Goal: Task Accomplishment & Management: Manage account settings

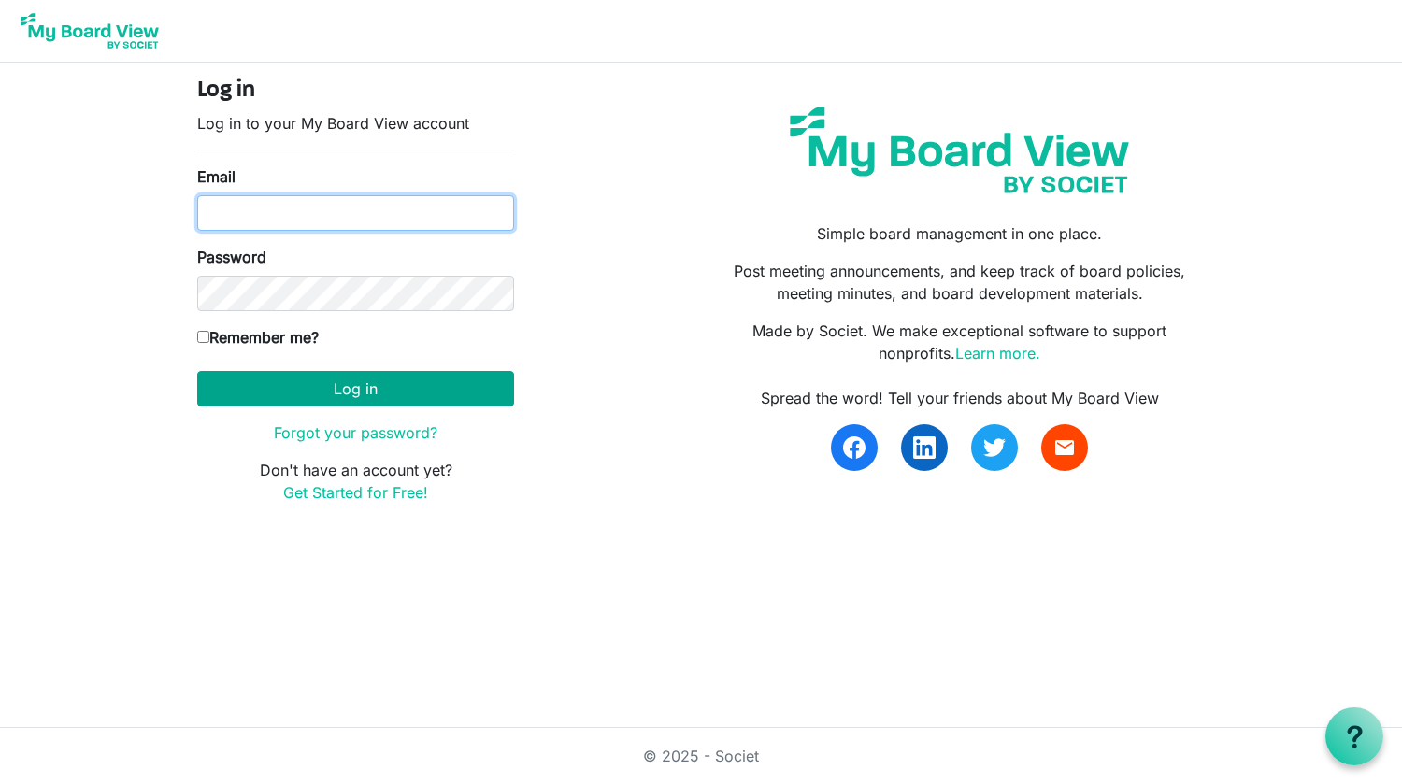
type input "[EMAIL_ADDRESS][DOMAIN_NAME]"
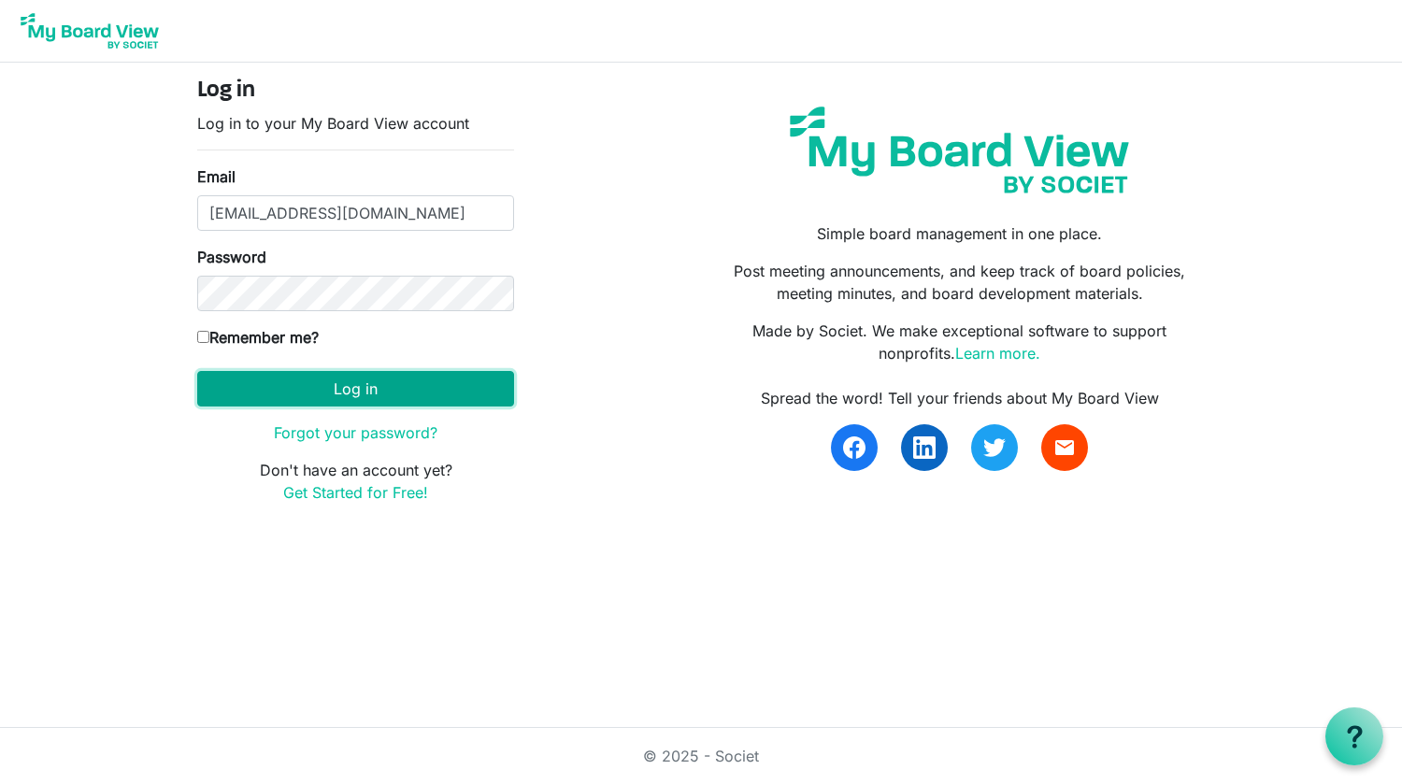
click at [296, 395] on button "Log in" at bounding box center [355, 389] width 317 height 36
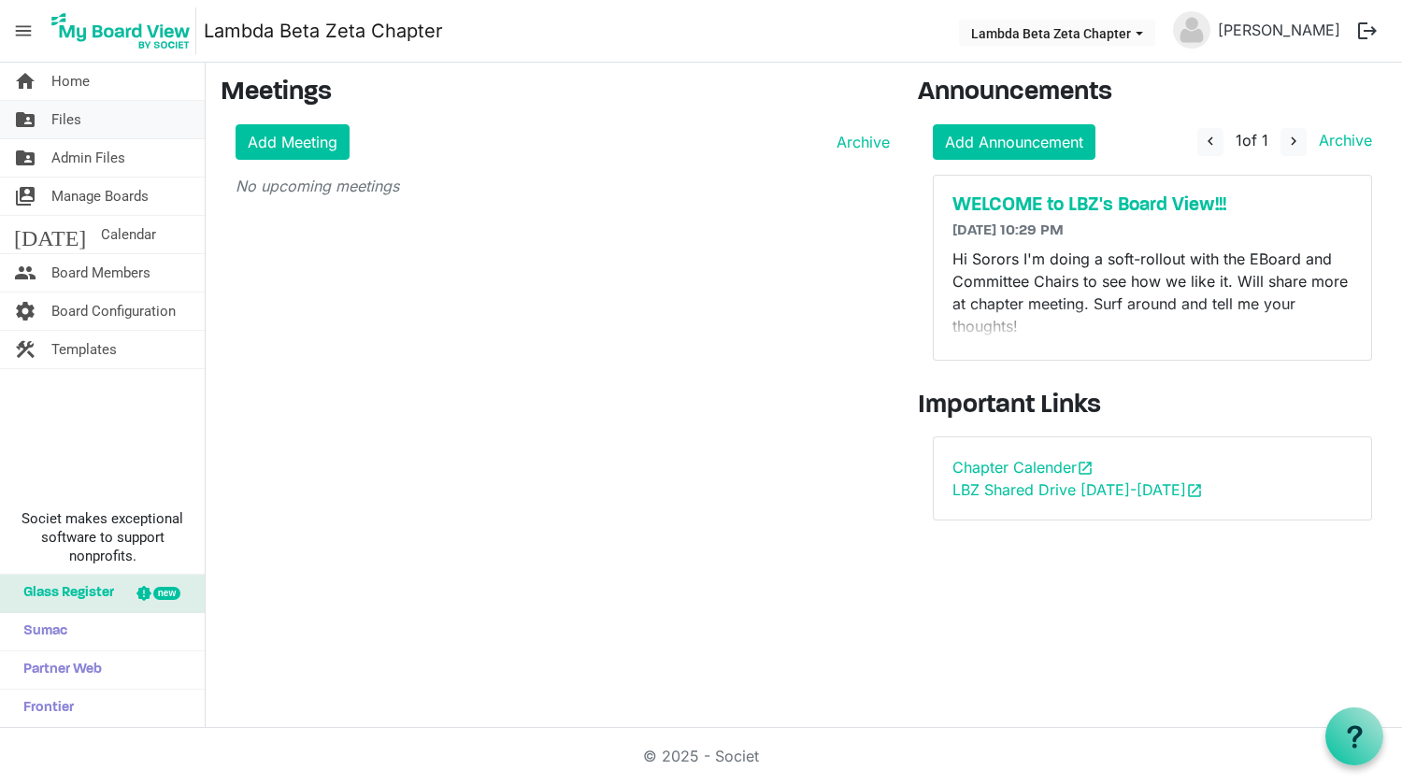
click at [57, 122] on span "Files" at bounding box center [66, 119] width 30 height 37
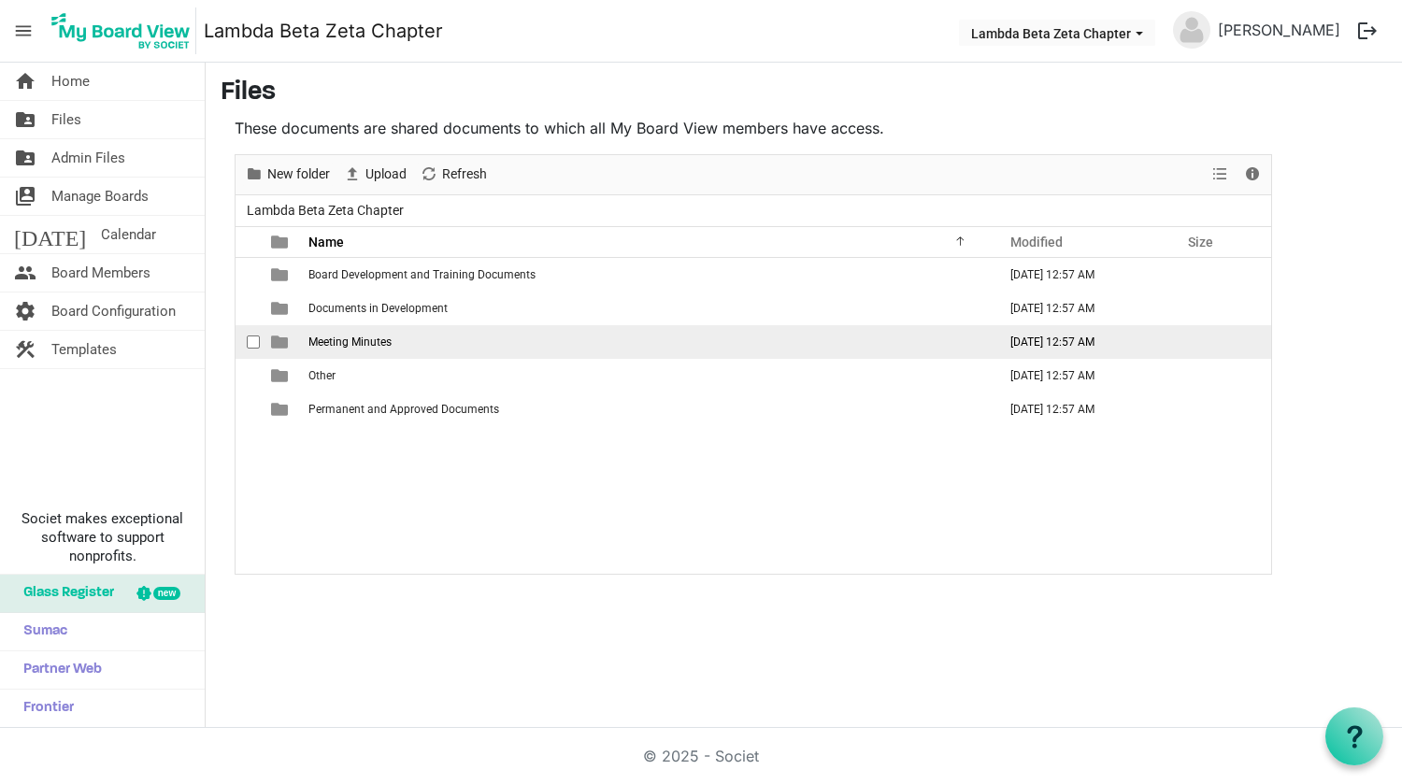
click at [365, 340] on span "Meeting Minutes" at bounding box center [349, 342] width 83 height 13
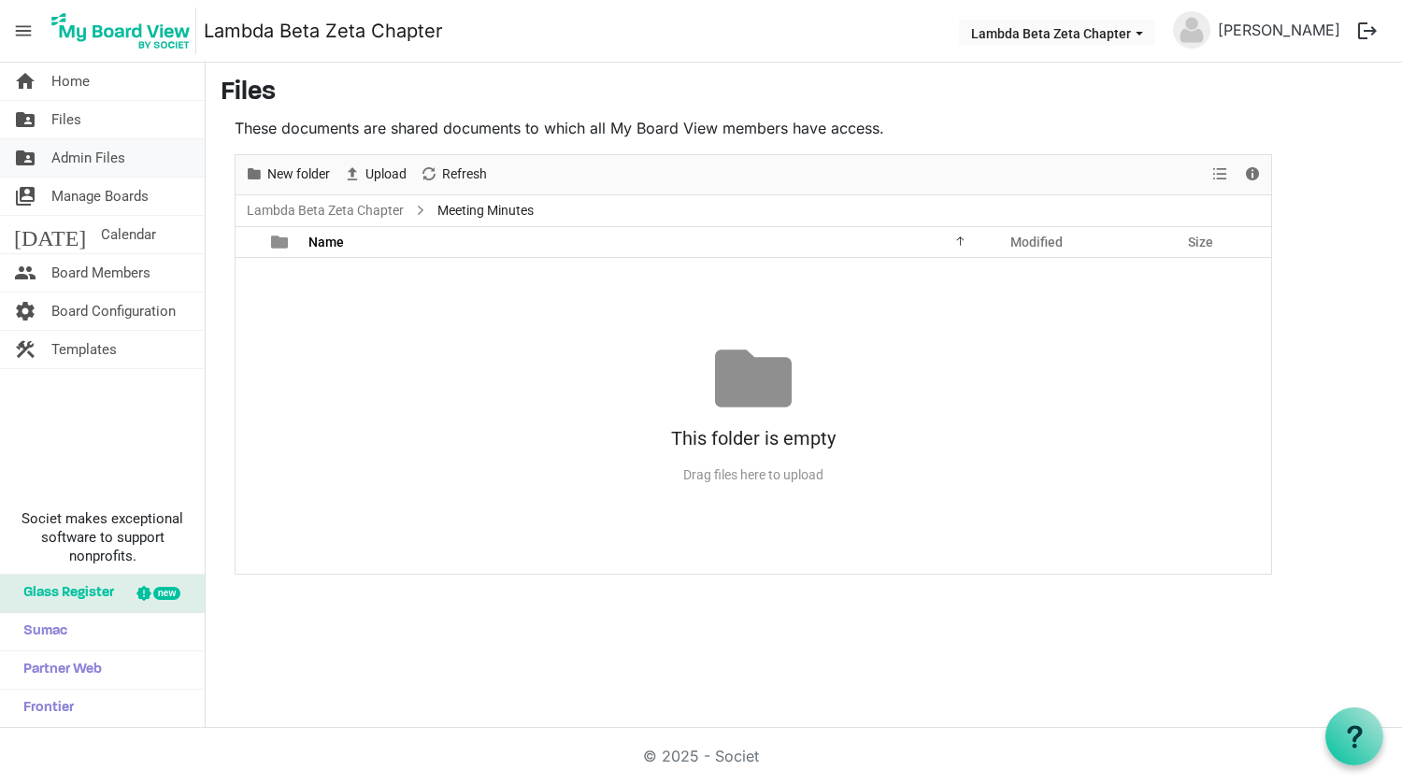
click at [70, 156] on span "Admin Files" at bounding box center [88, 157] width 74 height 37
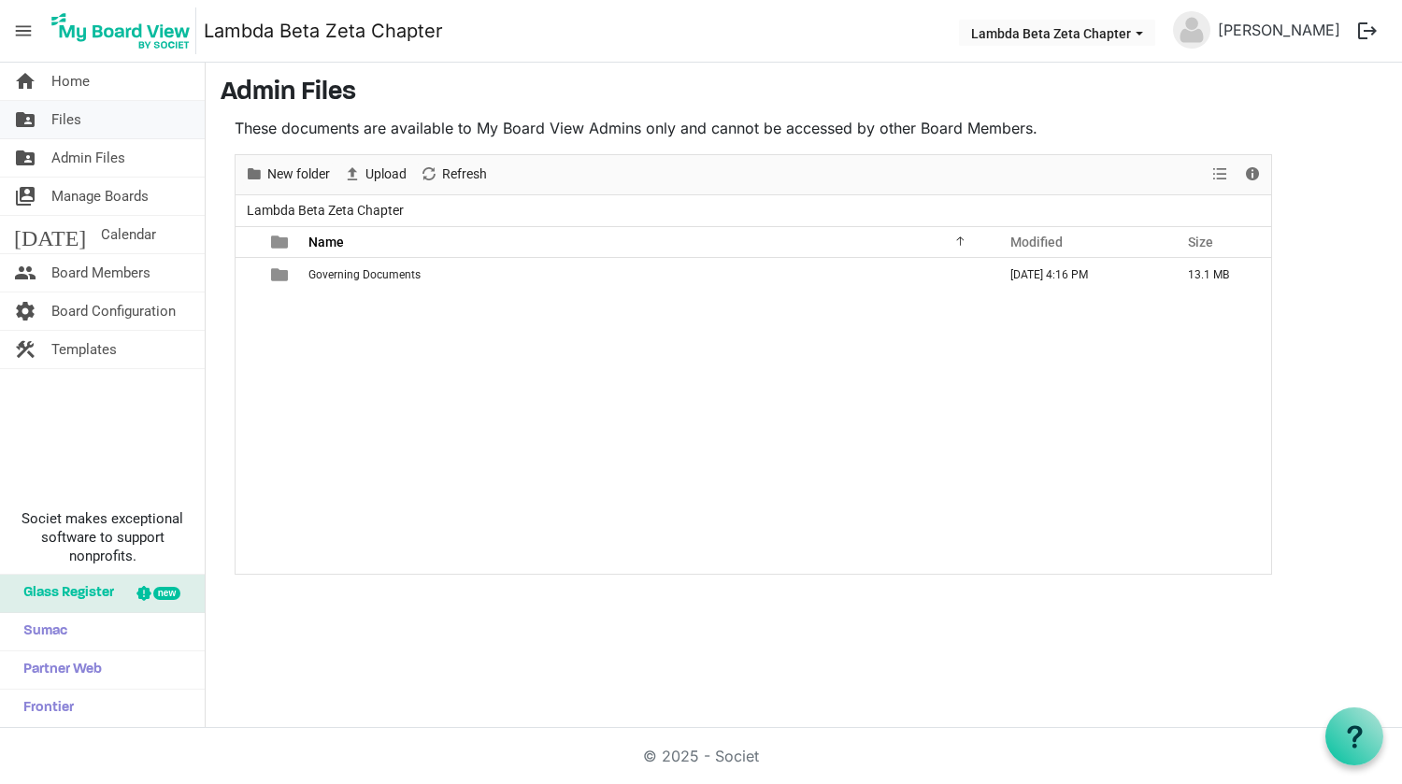
click at [69, 110] on span "Files" at bounding box center [66, 119] width 30 height 37
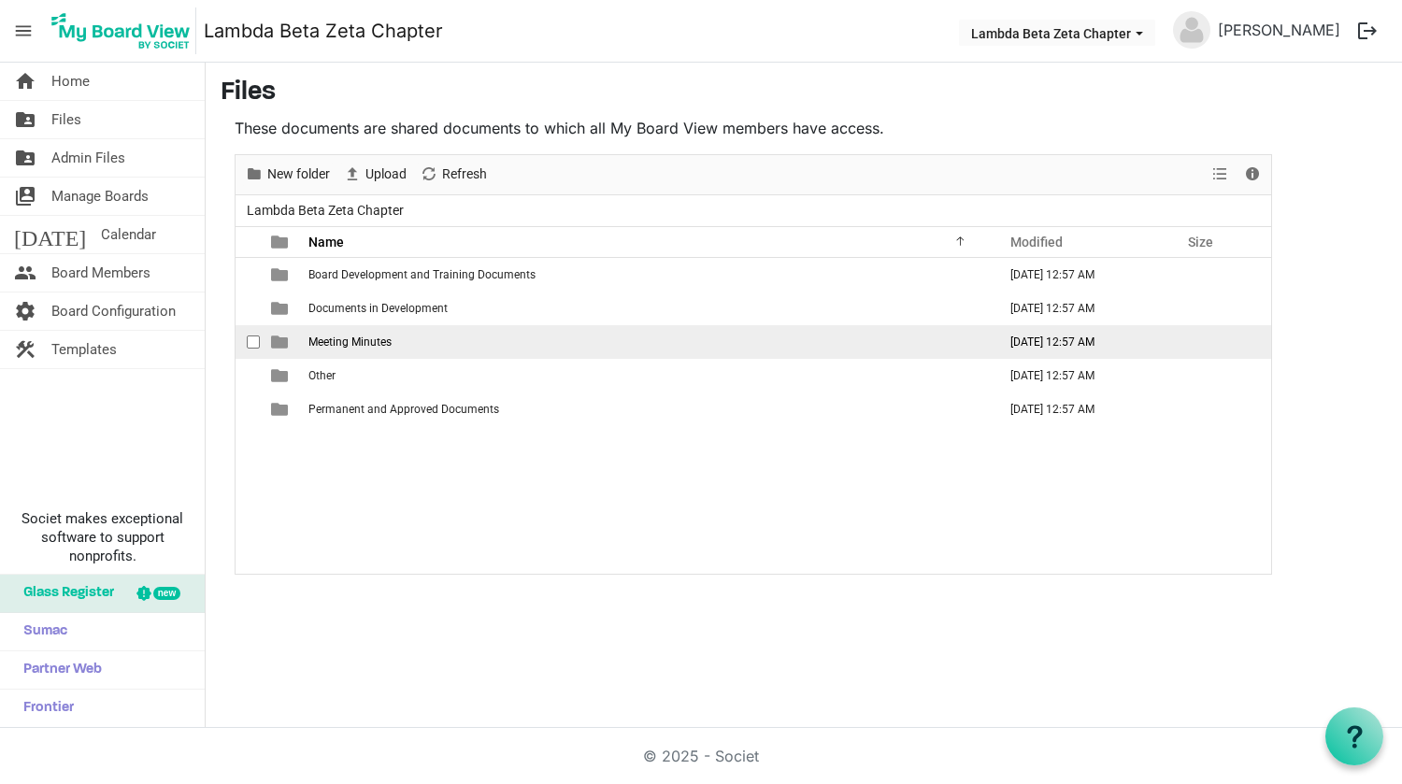
click at [364, 341] on span "Meeting Minutes" at bounding box center [349, 342] width 83 height 13
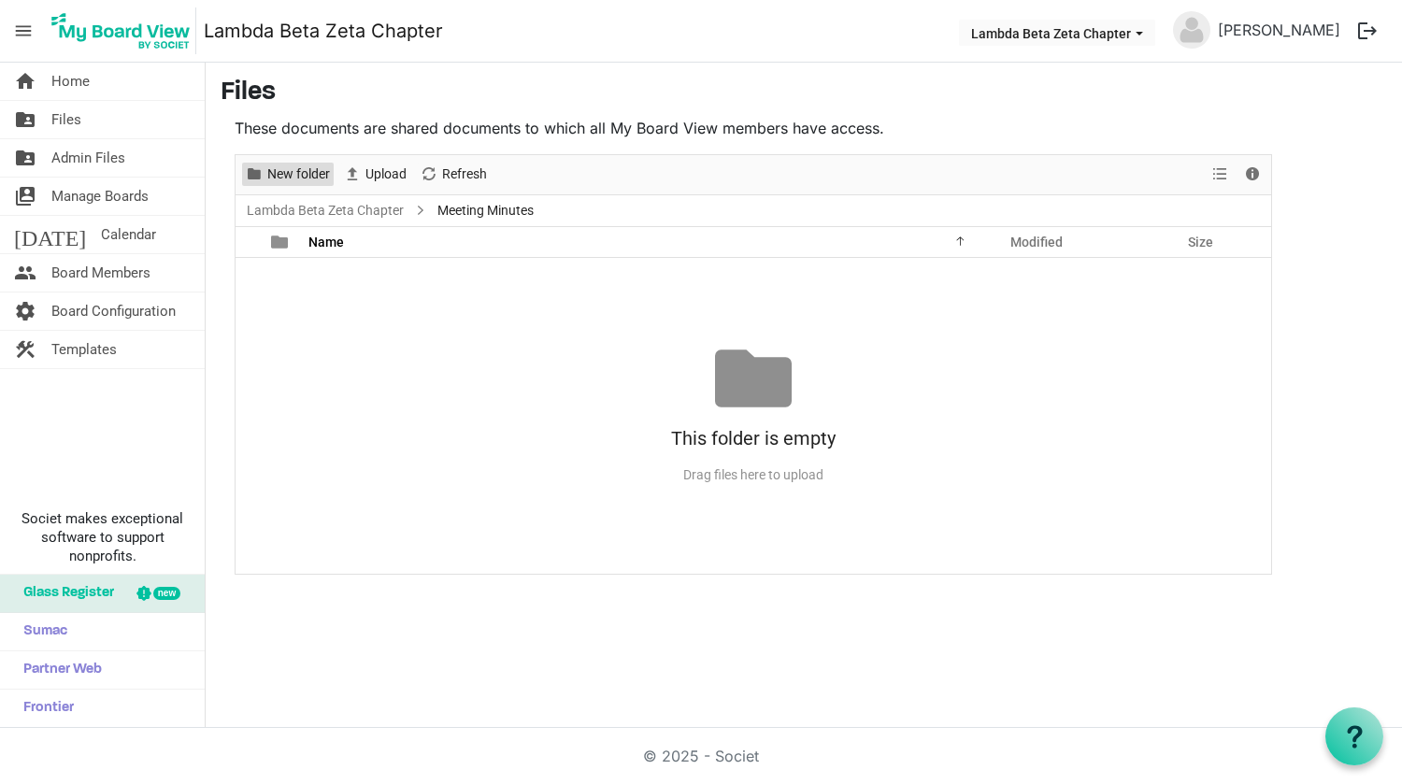
click at [284, 174] on span "New folder" at bounding box center [298, 174] width 66 height 23
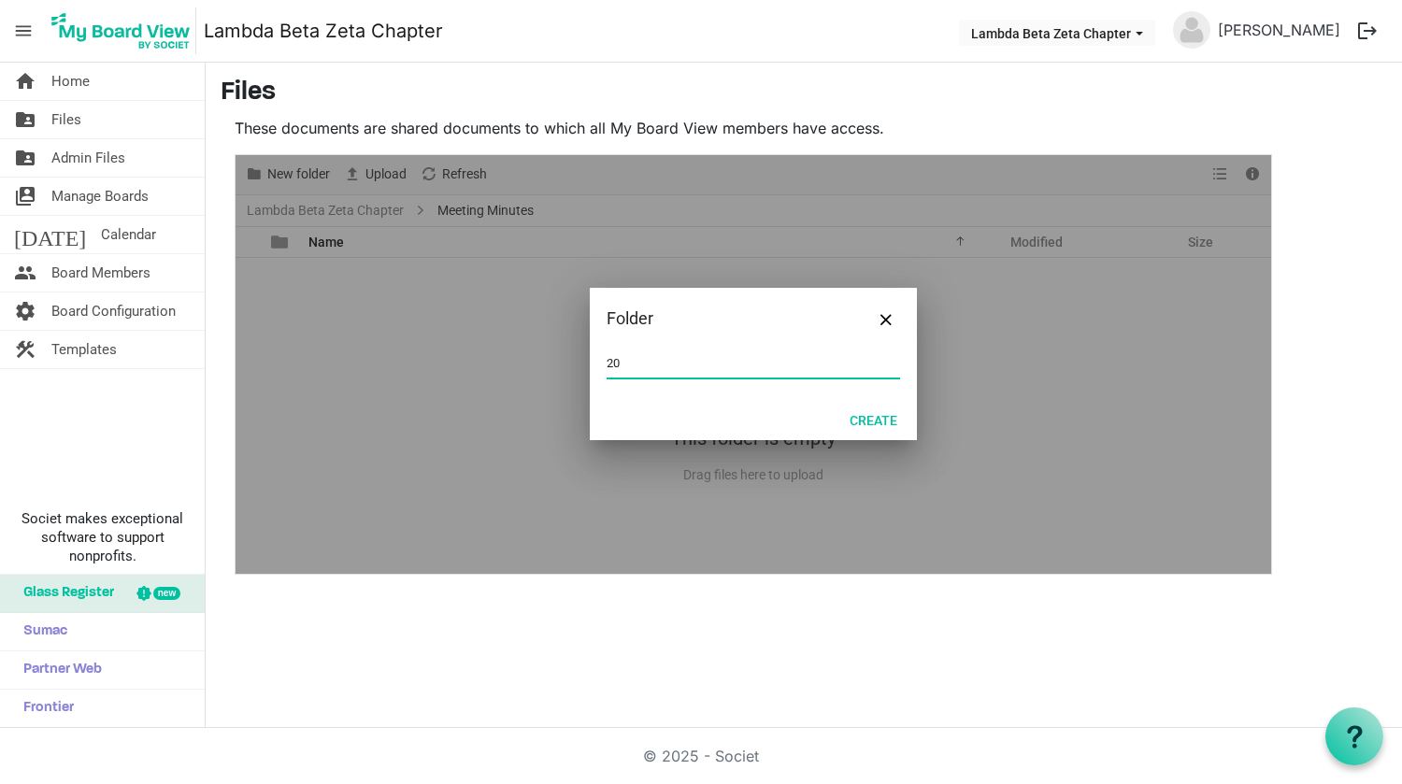
type input "2"
type input "[DATE] - [DATE]"
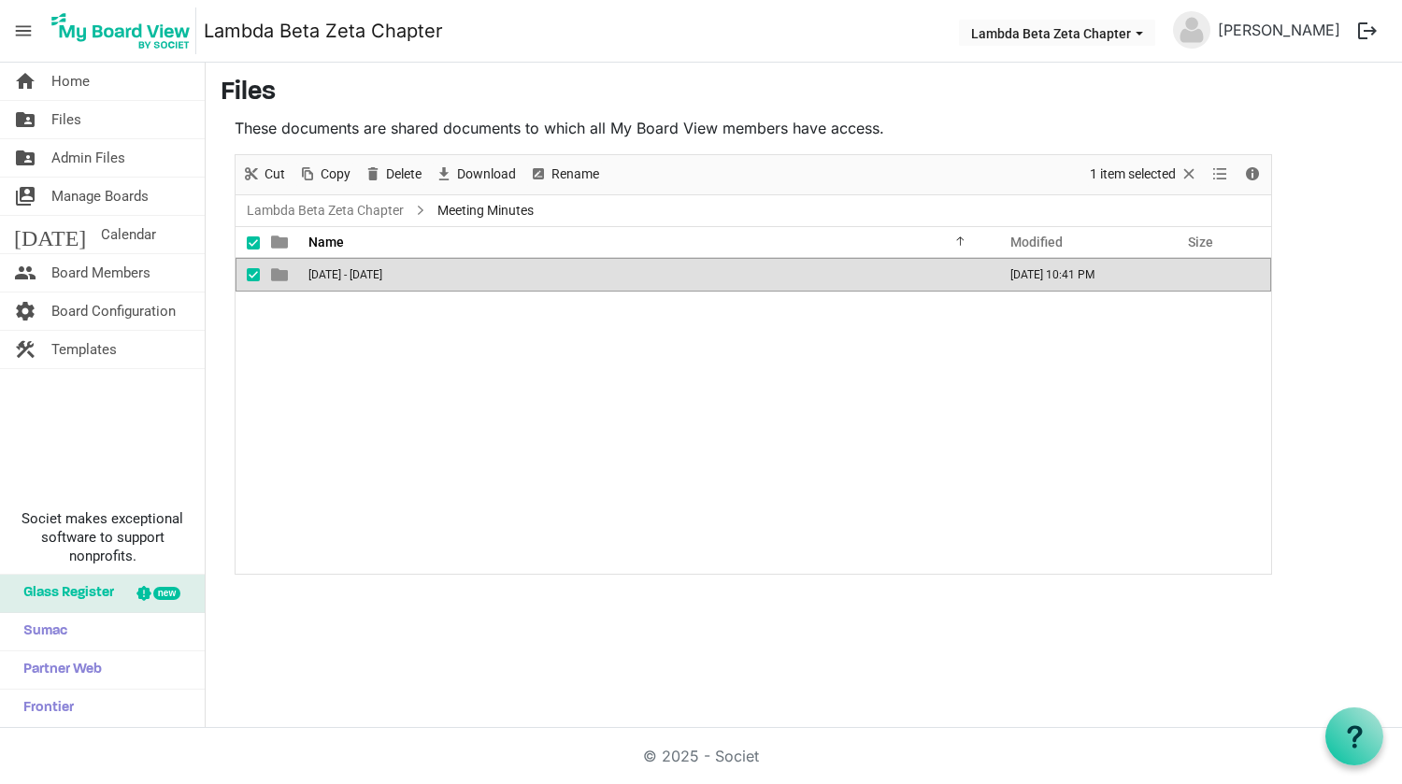
click at [363, 275] on span "[DATE] - [DATE]" at bounding box center [345, 274] width 74 height 13
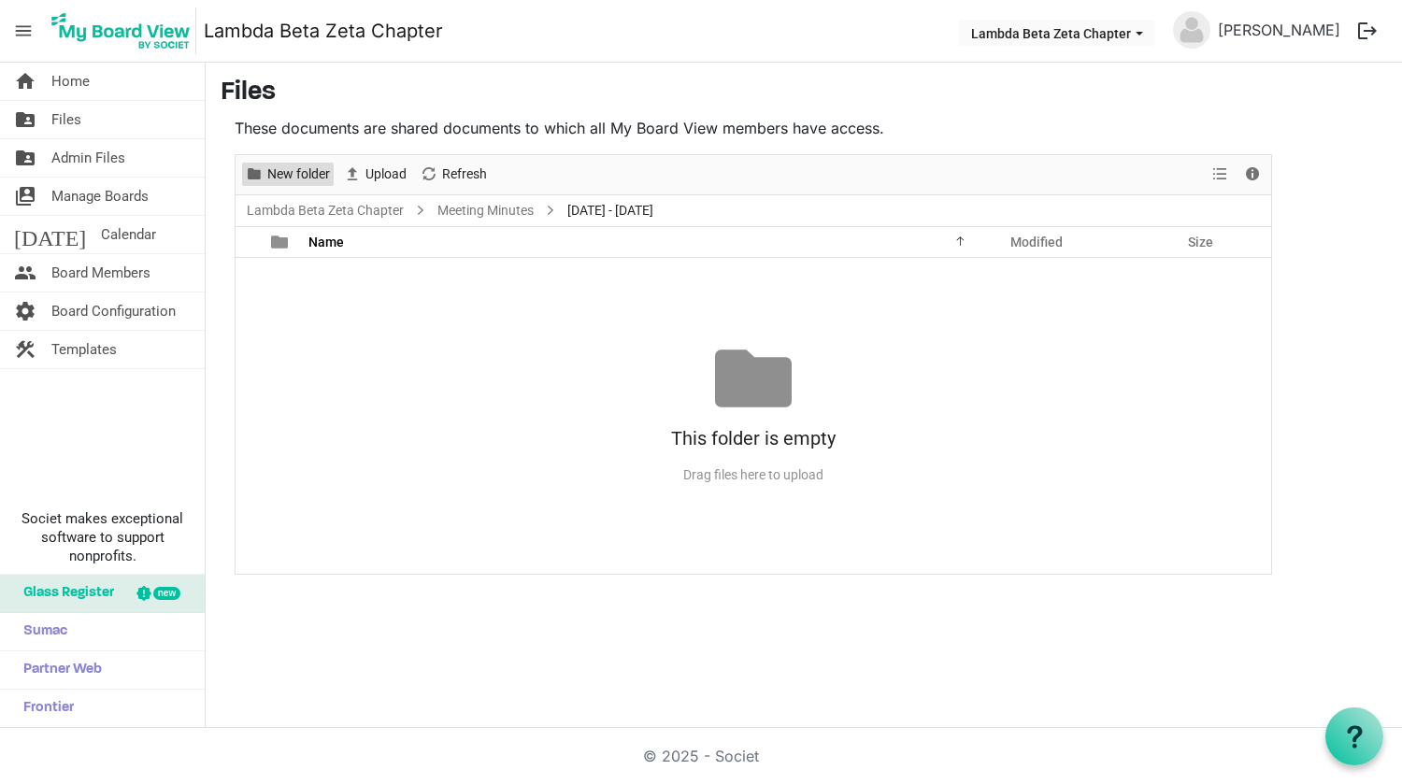
click at [281, 173] on span "New folder" at bounding box center [298, 174] width 66 height 23
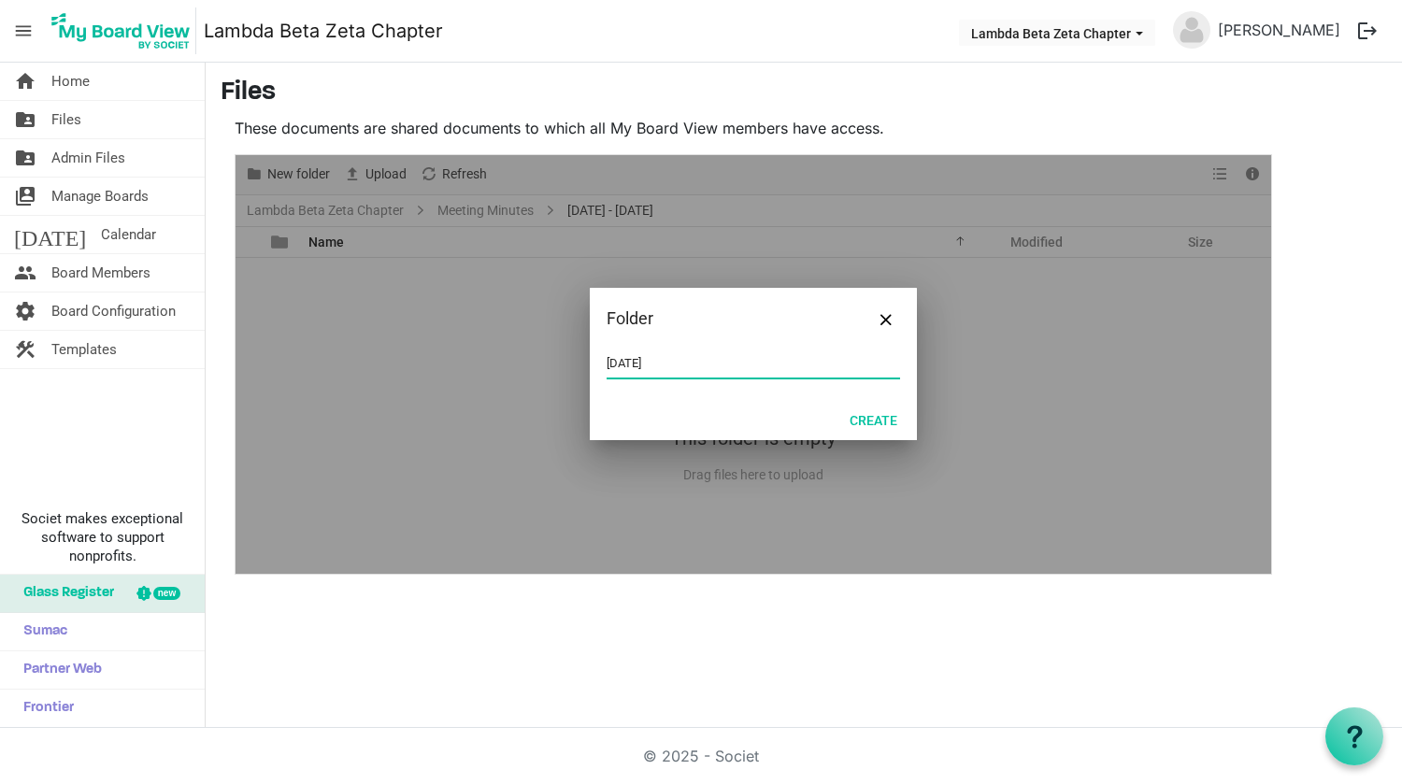
type input "[DATE]"
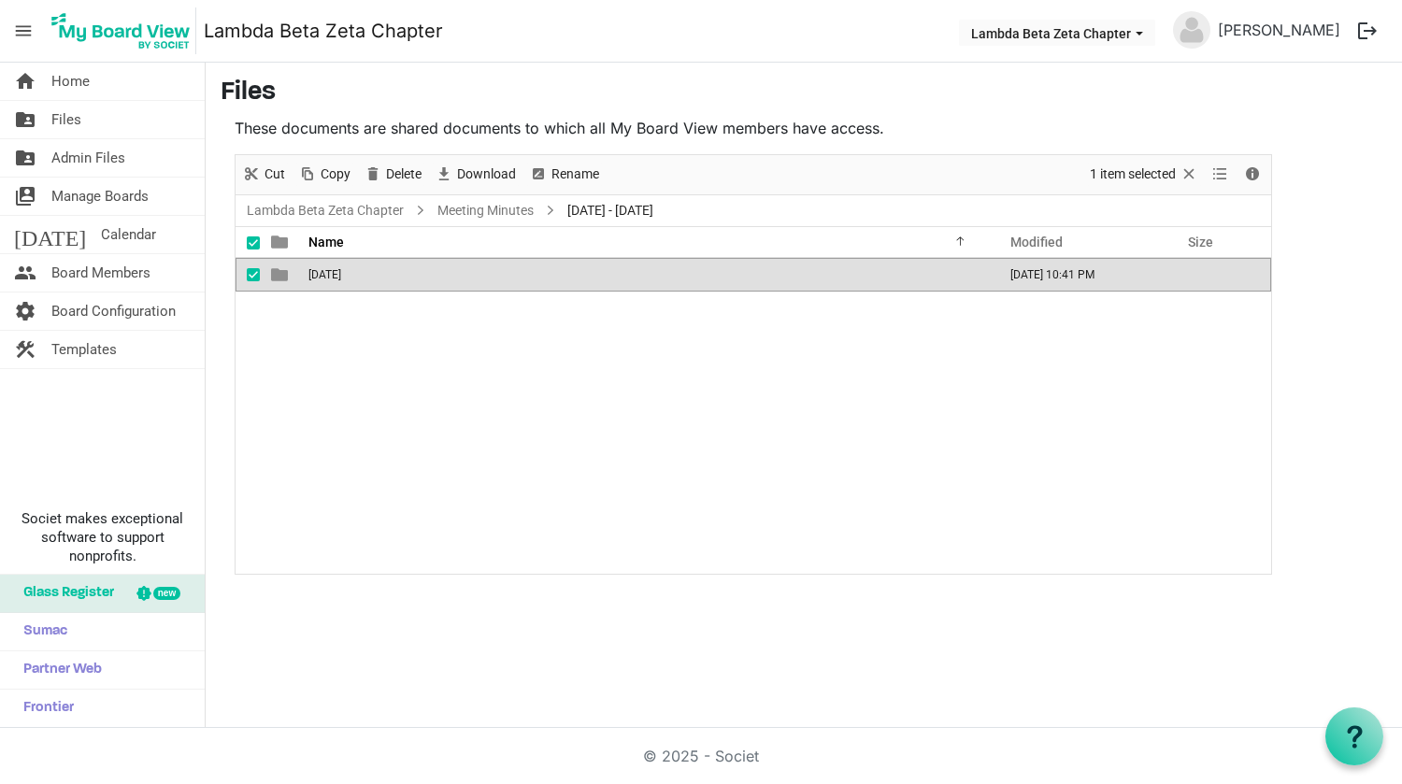
click at [350, 384] on div "[DATE] [DATE] 10:41 PM" at bounding box center [754, 416] width 1036 height 316
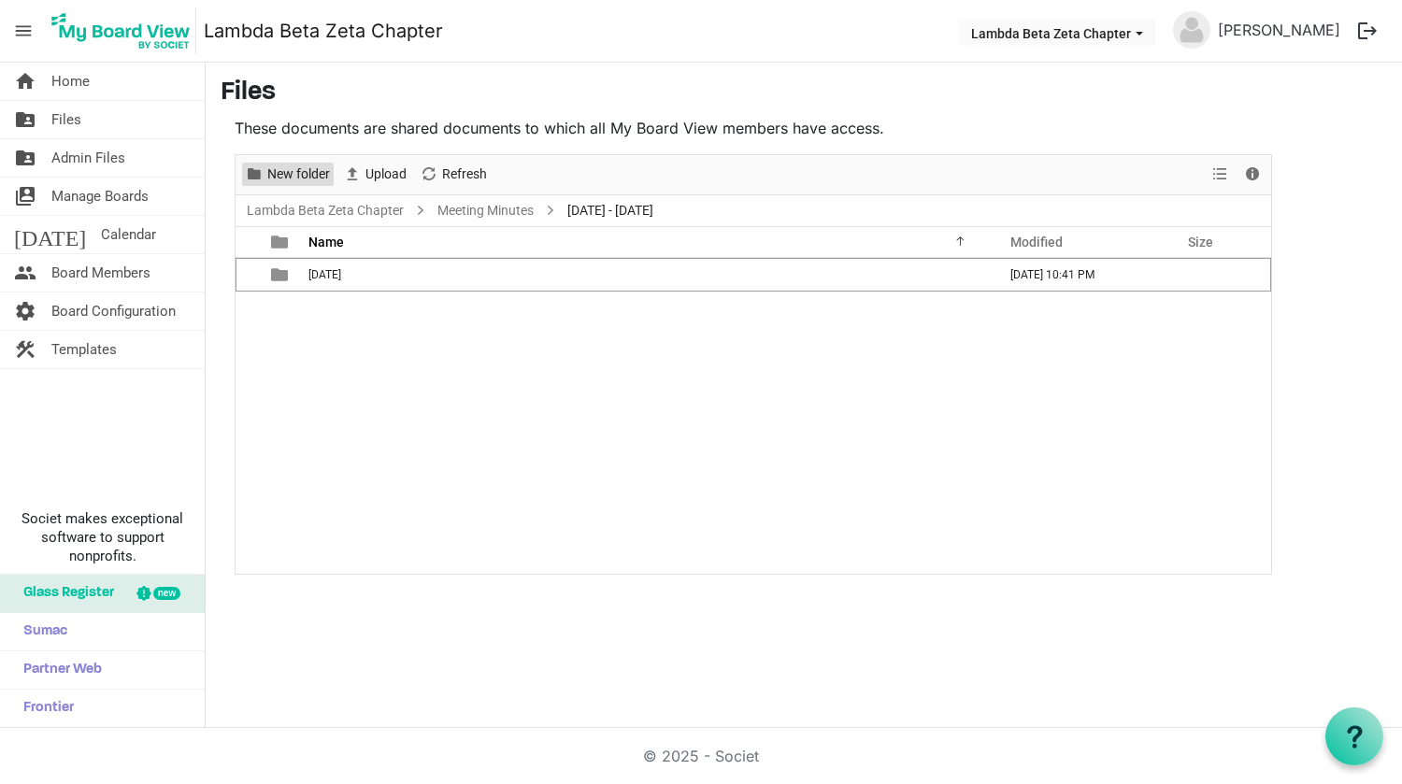
click at [280, 171] on span "New folder" at bounding box center [298, 174] width 66 height 23
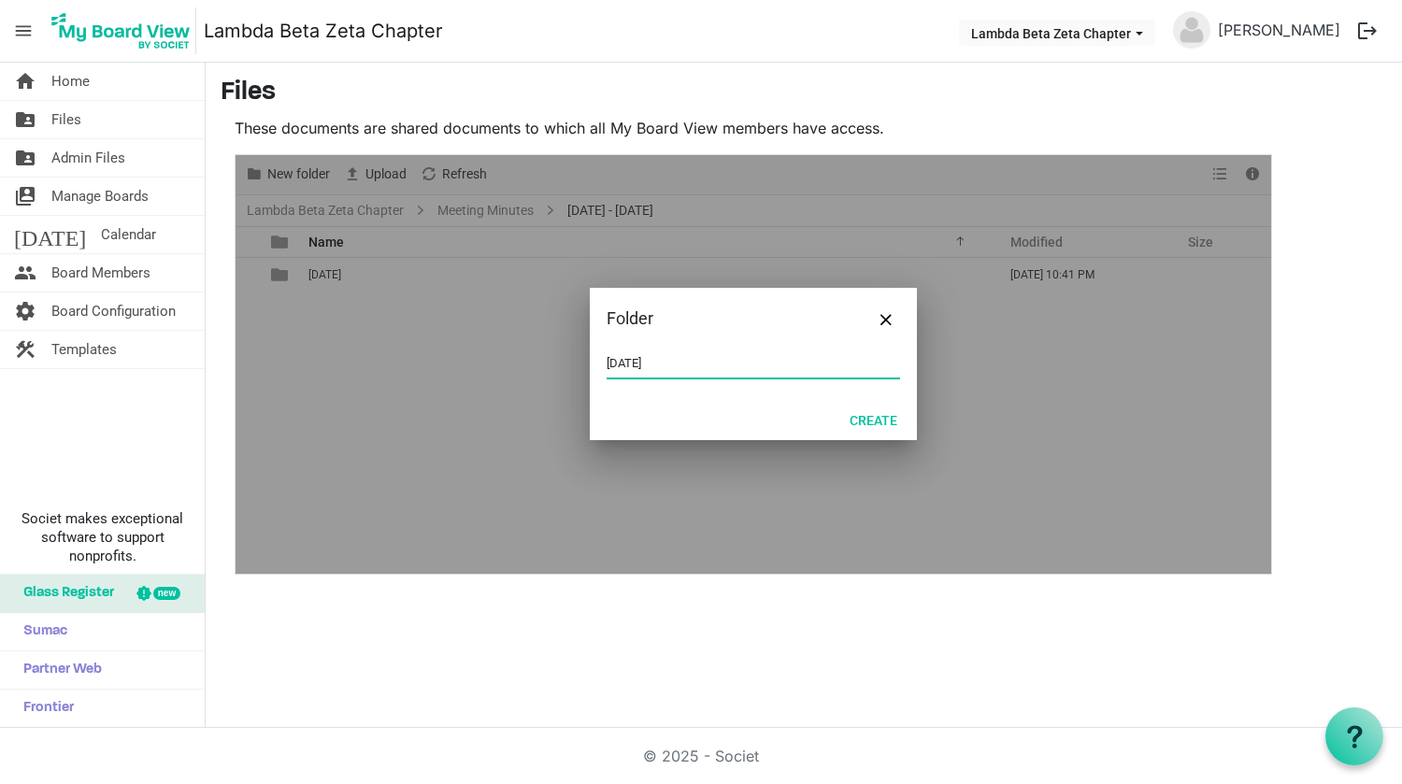
type input "[DATE]"
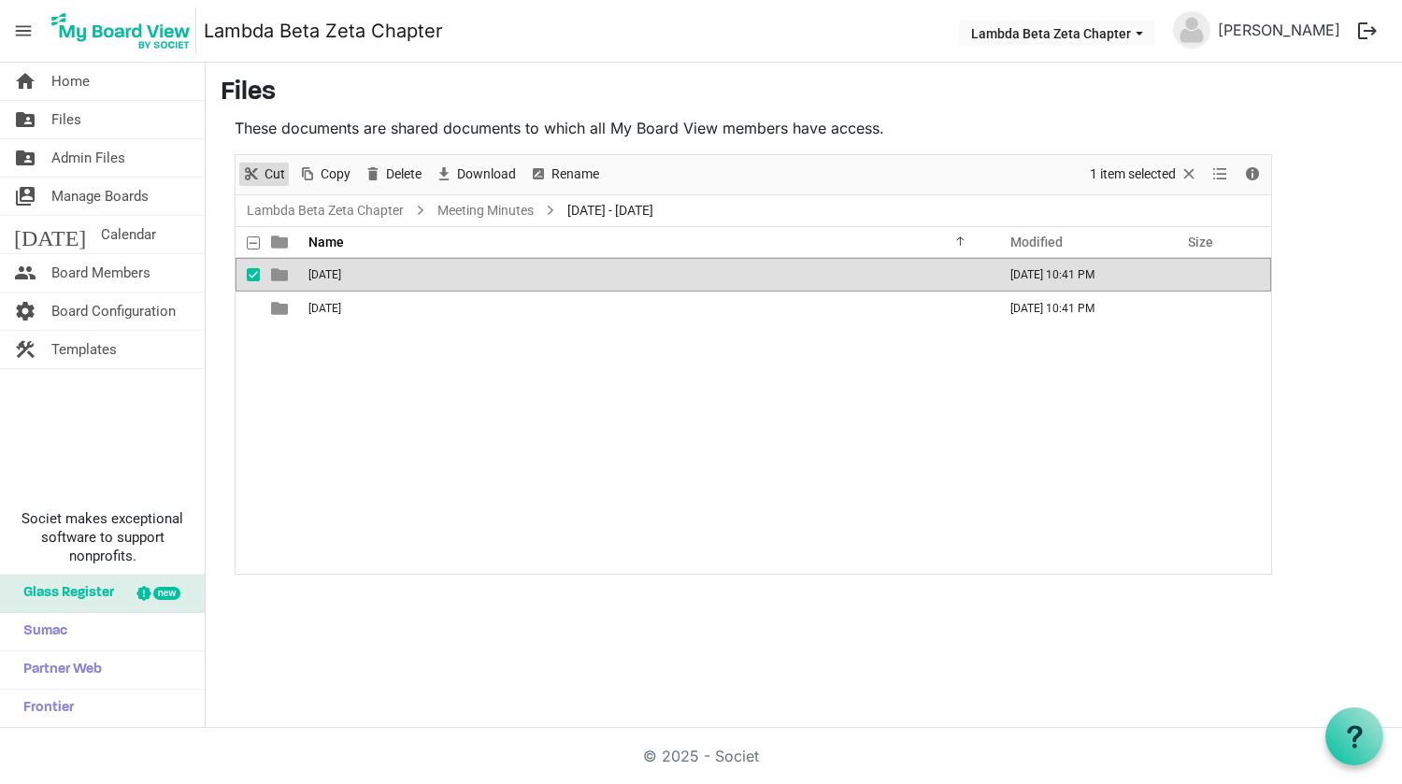
click at [262, 167] on span "Cut" at bounding box center [251, 174] width 22 height 23
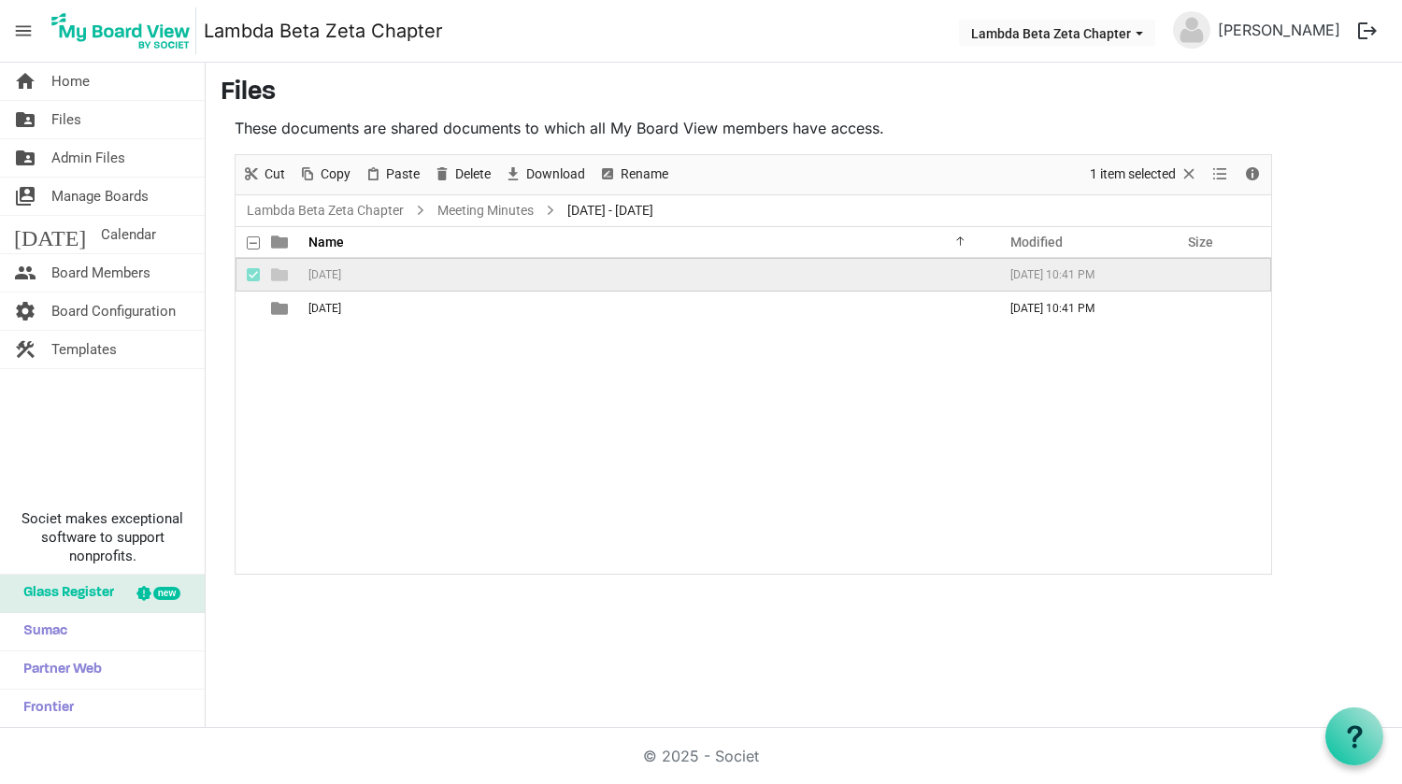
click at [402, 447] on div "[DATE] [DATE] 10:41 PM [DATE] [DATE] 10:41 PM" at bounding box center [754, 416] width 1036 height 316
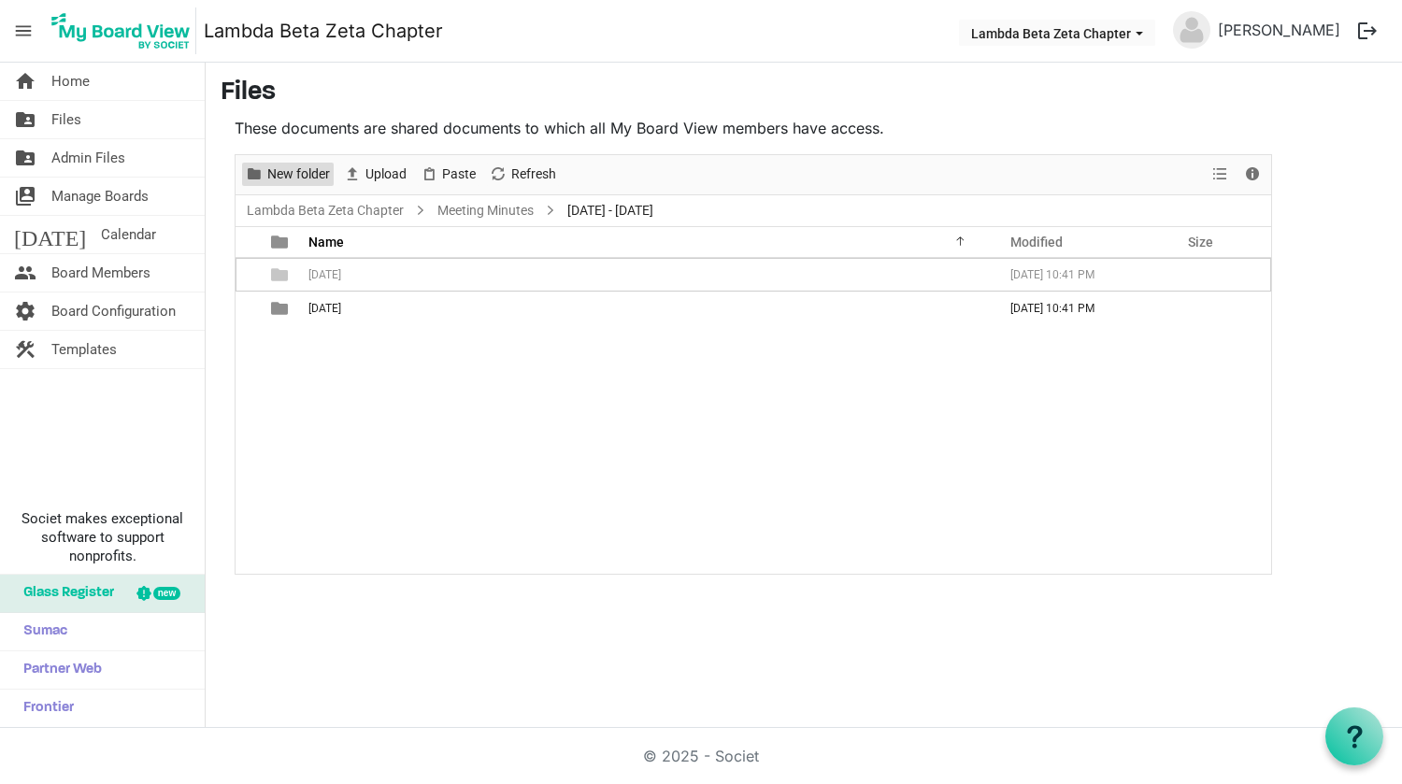
click at [270, 177] on span "New folder" at bounding box center [298, 174] width 66 height 23
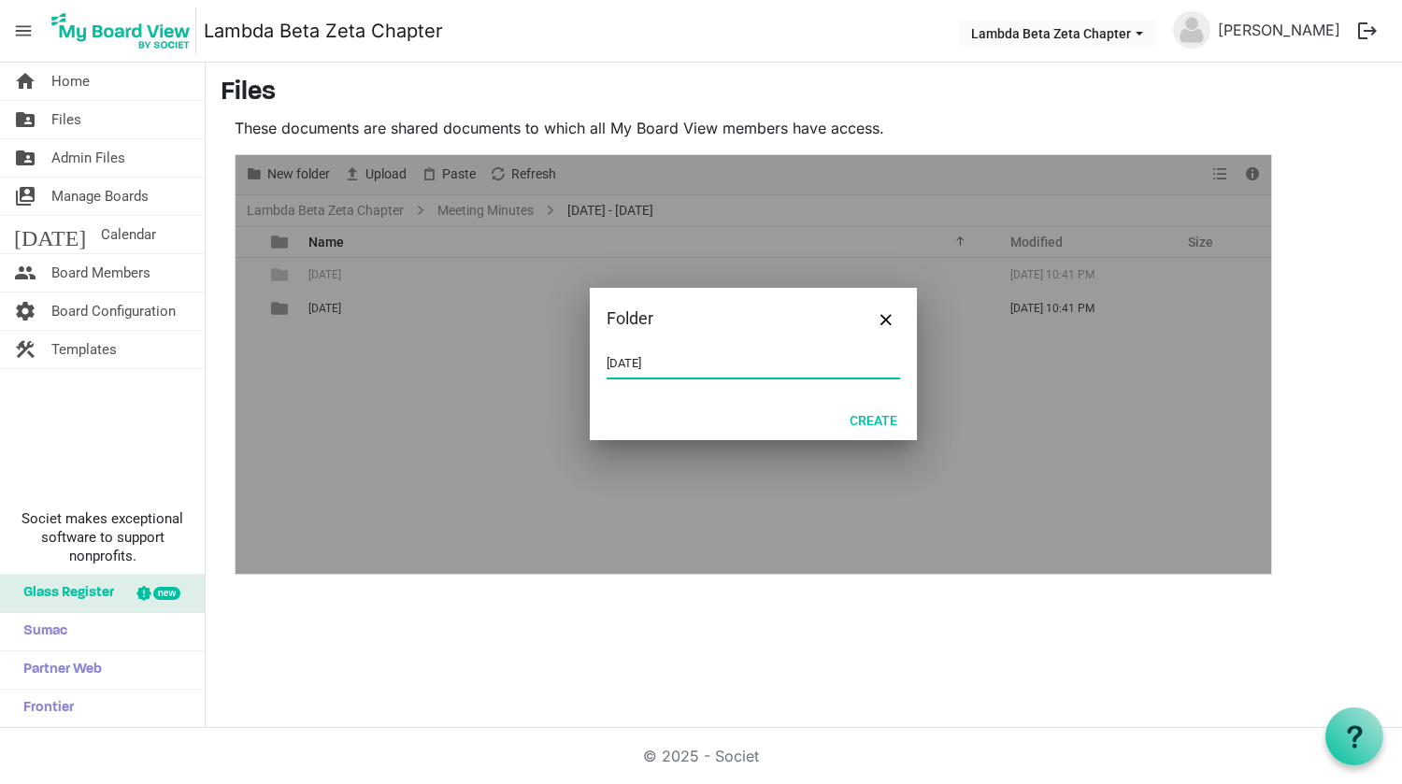
type input "[DATE]"
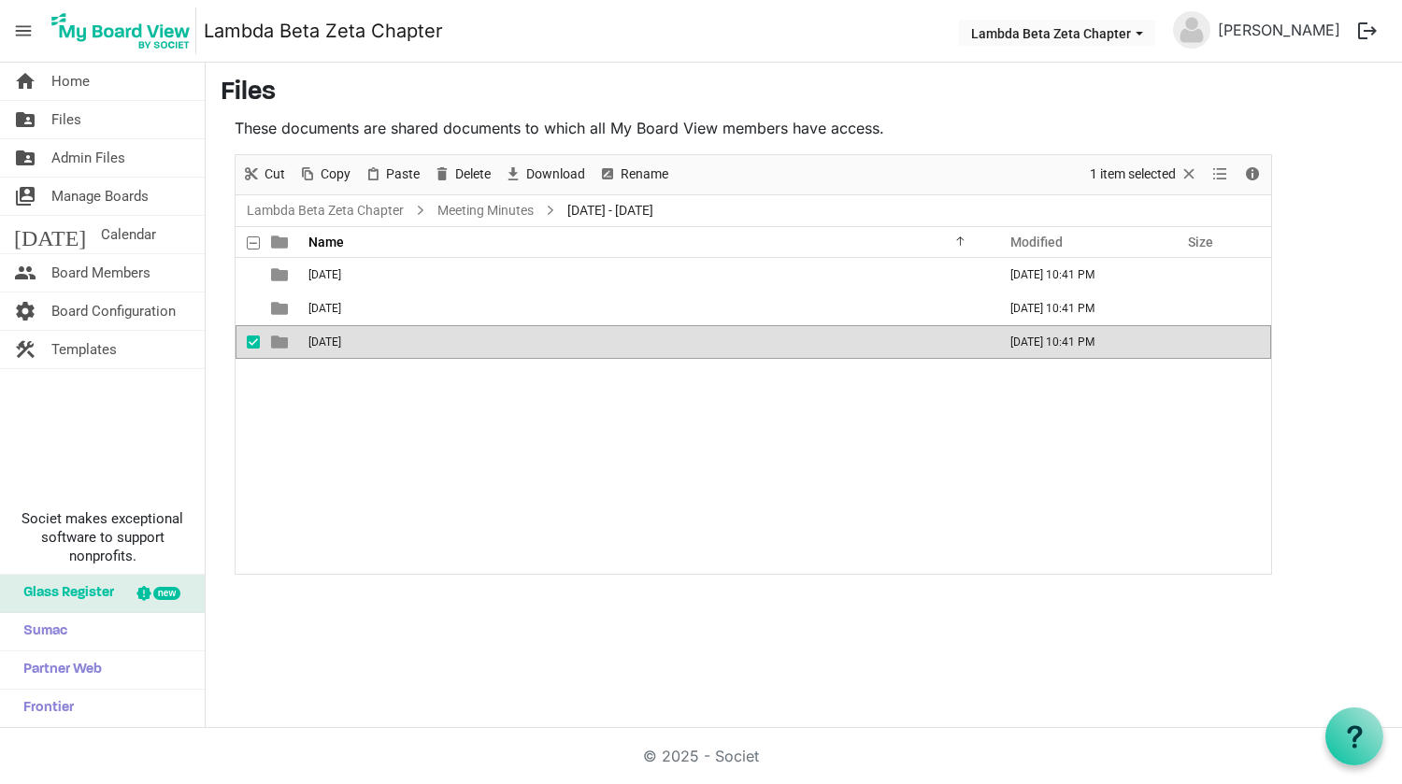
drag, startPoint x: 297, startPoint y: 439, endPoint x: 301, endPoint y: 426, distance: 13.6
click at [298, 438] on div "[DATE] [DATE] 10:41 PM [DATE] [DATE] 10:41 PM [DATE] [DATE] 10:41 PM" at bounding box center [754, 416] width 1036 height 316
click at [323, 427] on div "[DATE] [DATE] 10:41 PM [DATE] [DATE] 10:41 PM [DATE] [DATE] 10:41 PM" at bounding box center [754, 416] width 1036 height 316
click at [1001, 124] on p "These documents are shared documents to which all My Board View members have ac…" at bounding box center [754, 128] width 1038 height 22
click at [222, 275] on div "These documents are shared documents to which all My Board View members have ac…" at bounding box center [754, 346] width 1066 height 458
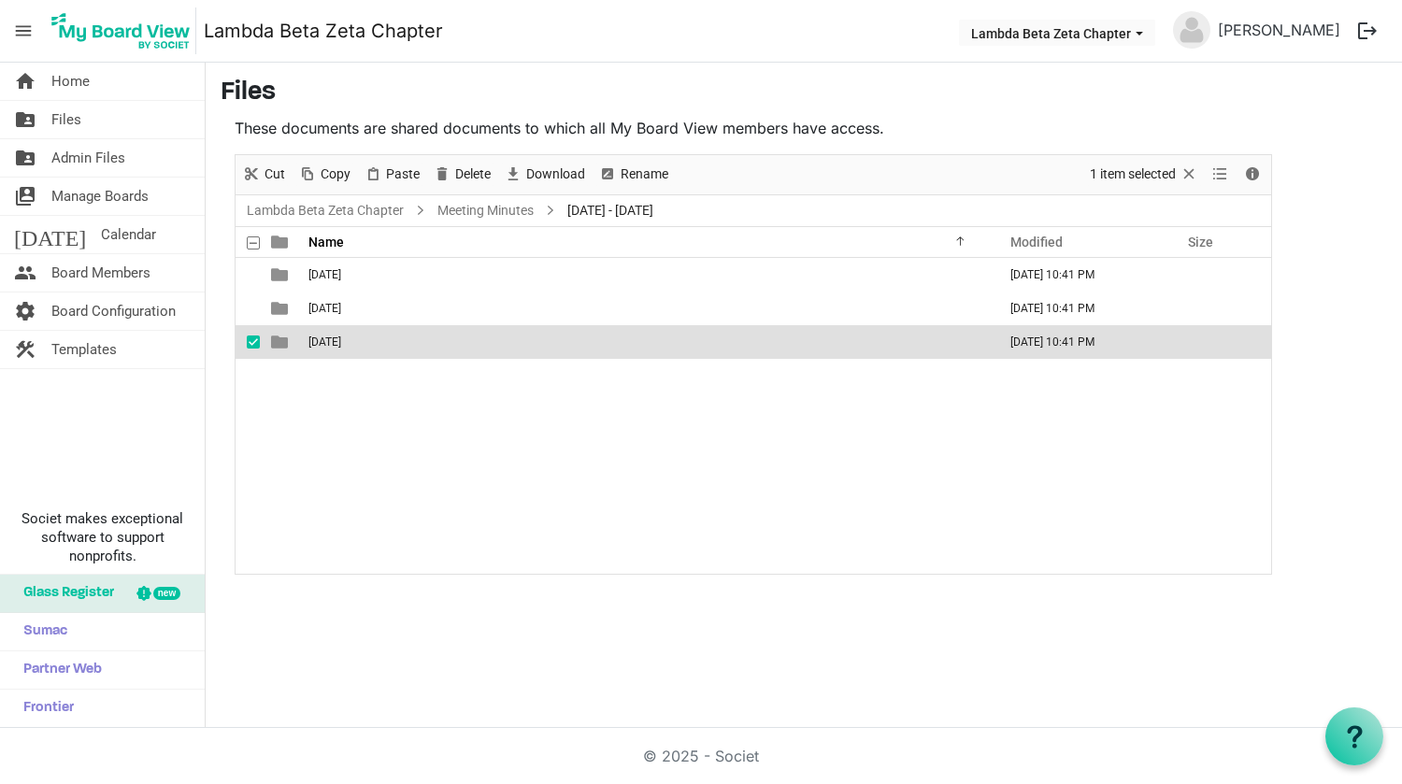
click at [250, 337] on span "checkbox" at bounding box center [253, 342] width 13 height 13
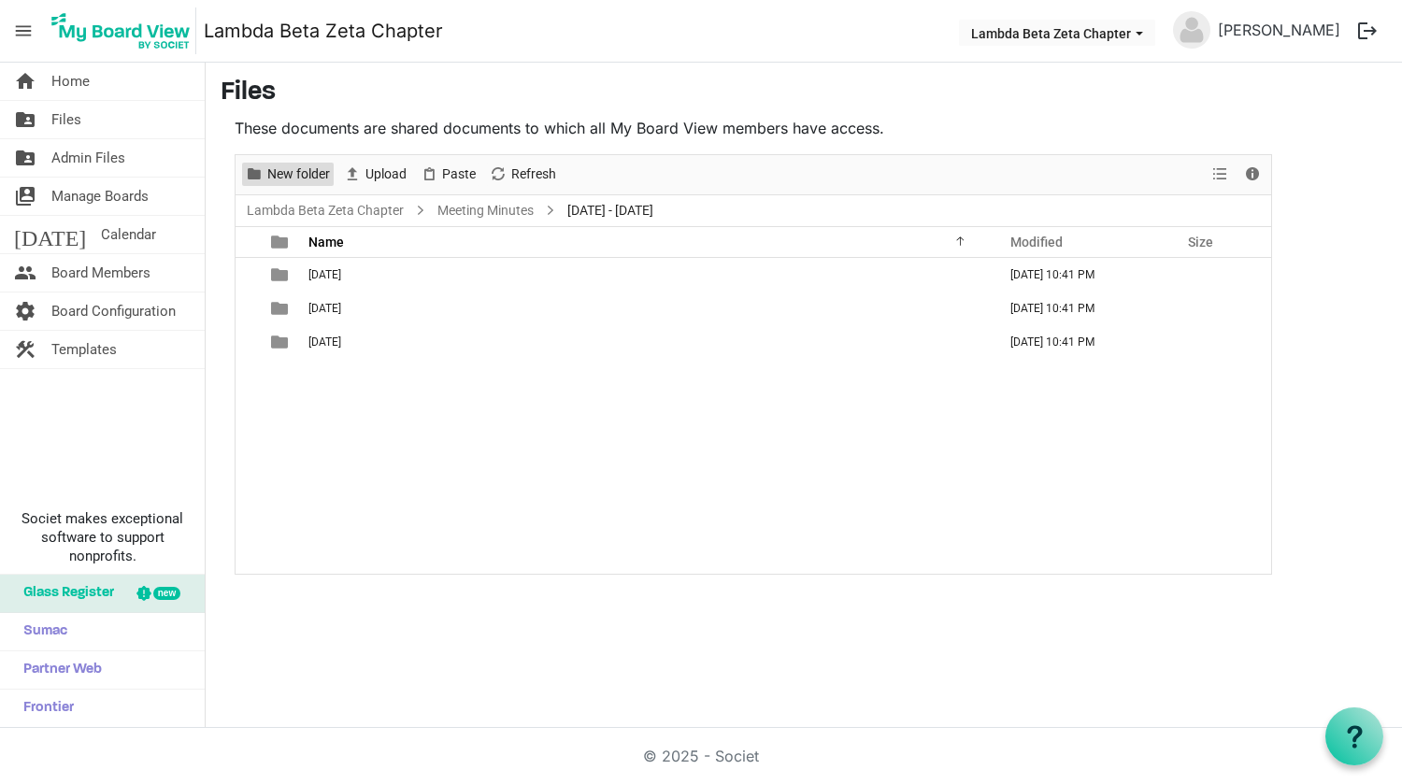
click at [295, 172] on span "New folder" at bounding box center [298, 174] width 66 height 23
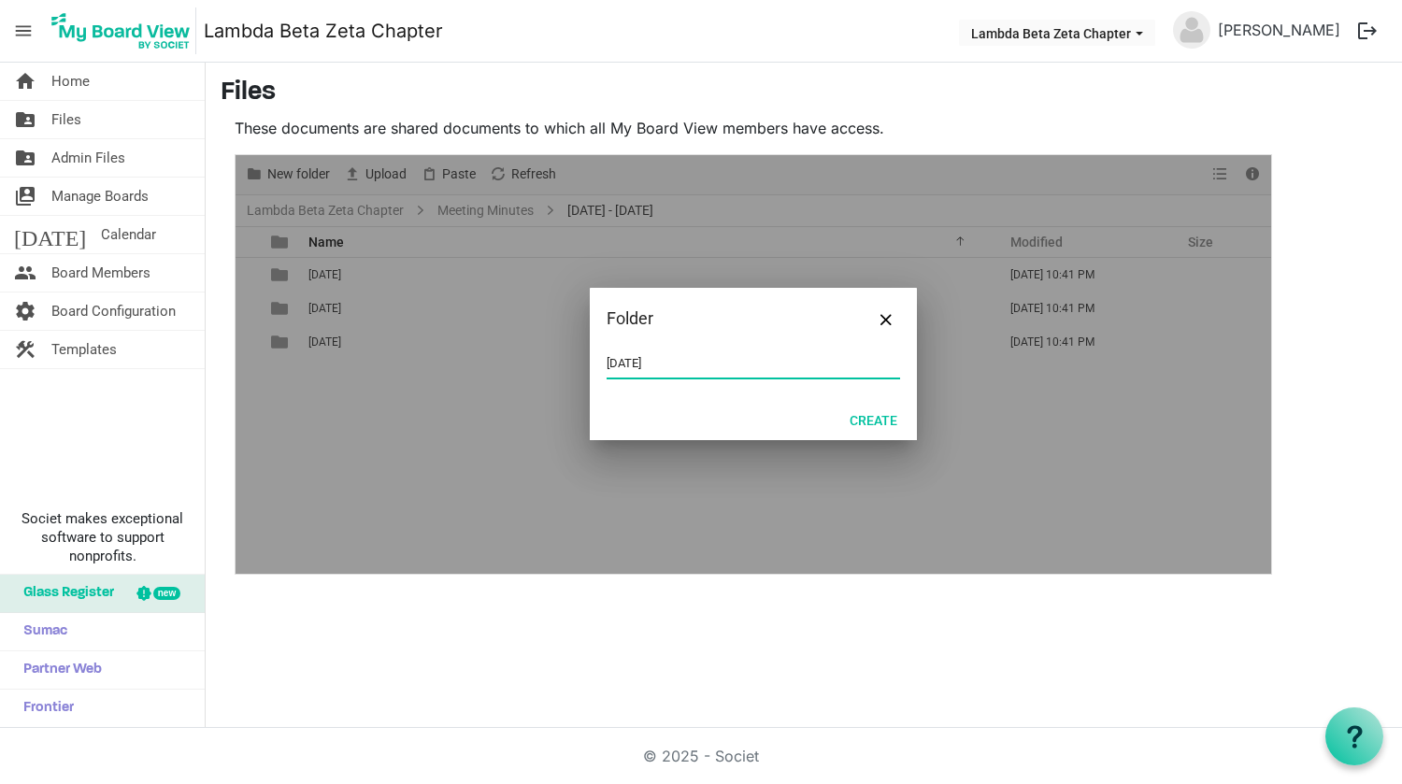
type input "[DATE]"
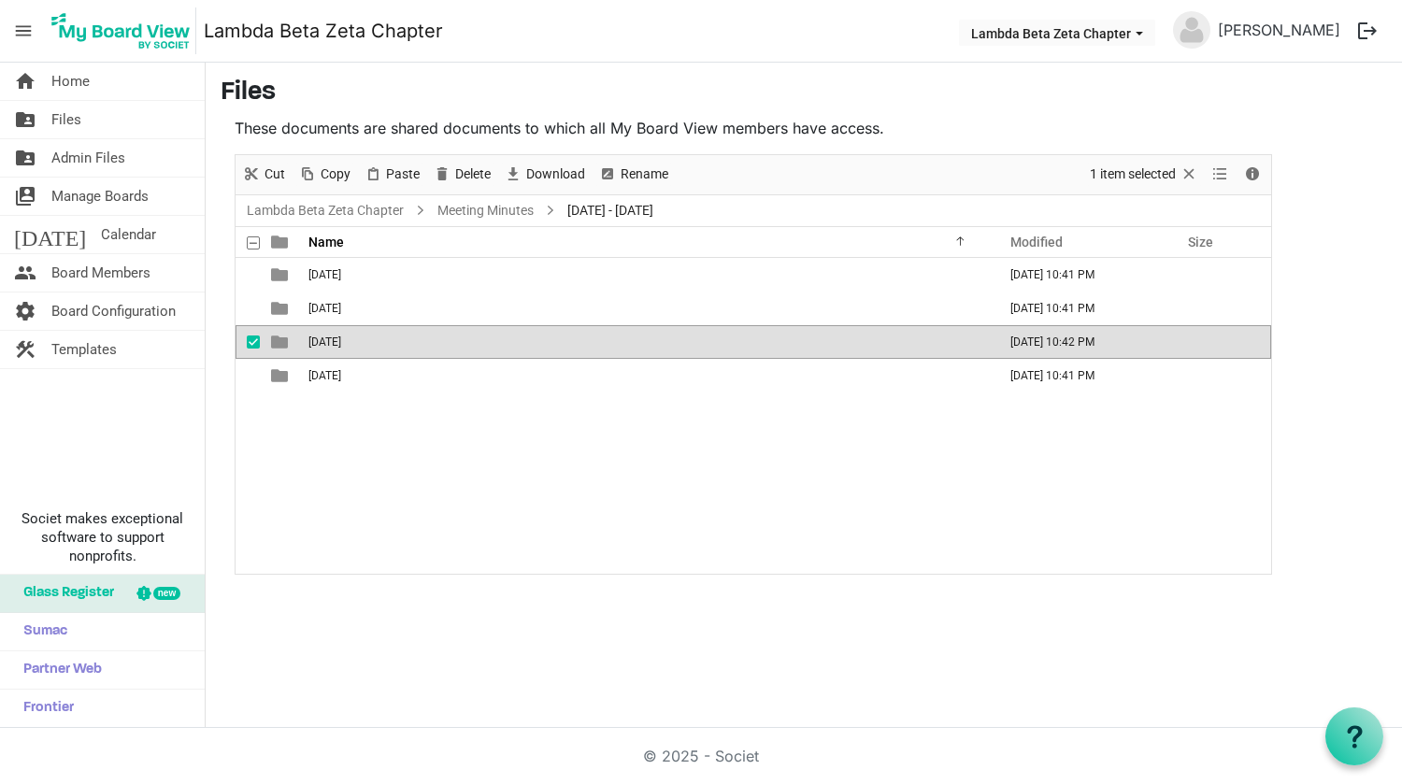
click at [217, 356] on main "Files These documents are shared documents to which all My Board View members h…" at bounding box center [804, 326] width 1197 height 527
click at [252, 344] on span "checkbox" at bounding box center [253, 342] width 13 height 13
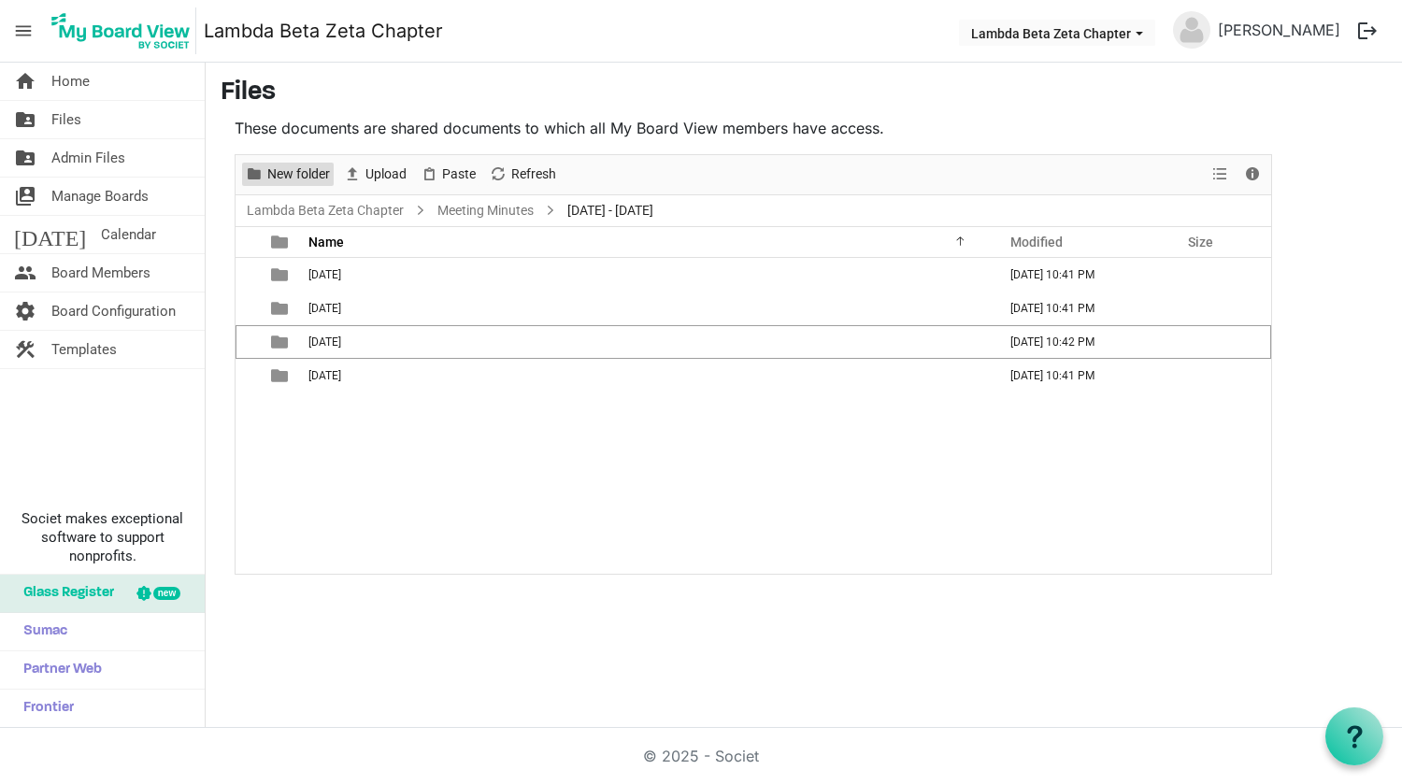
click at [293, 176] on span "New folder" at bounding box center [298, 174] width 66 height 23
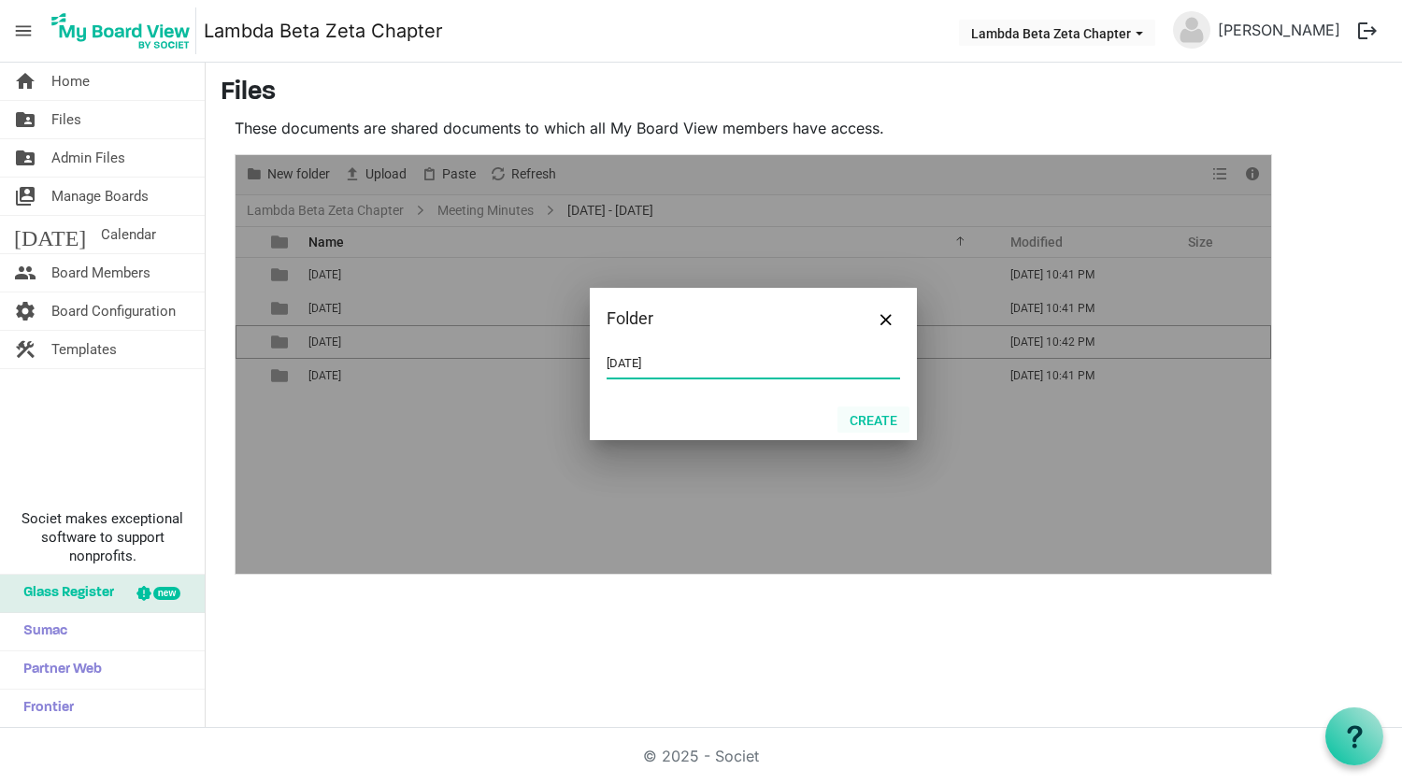
type input "[DATE]"
click at [880, 419] on button "Create" at bounding box center [874, 420] width 72 height 26
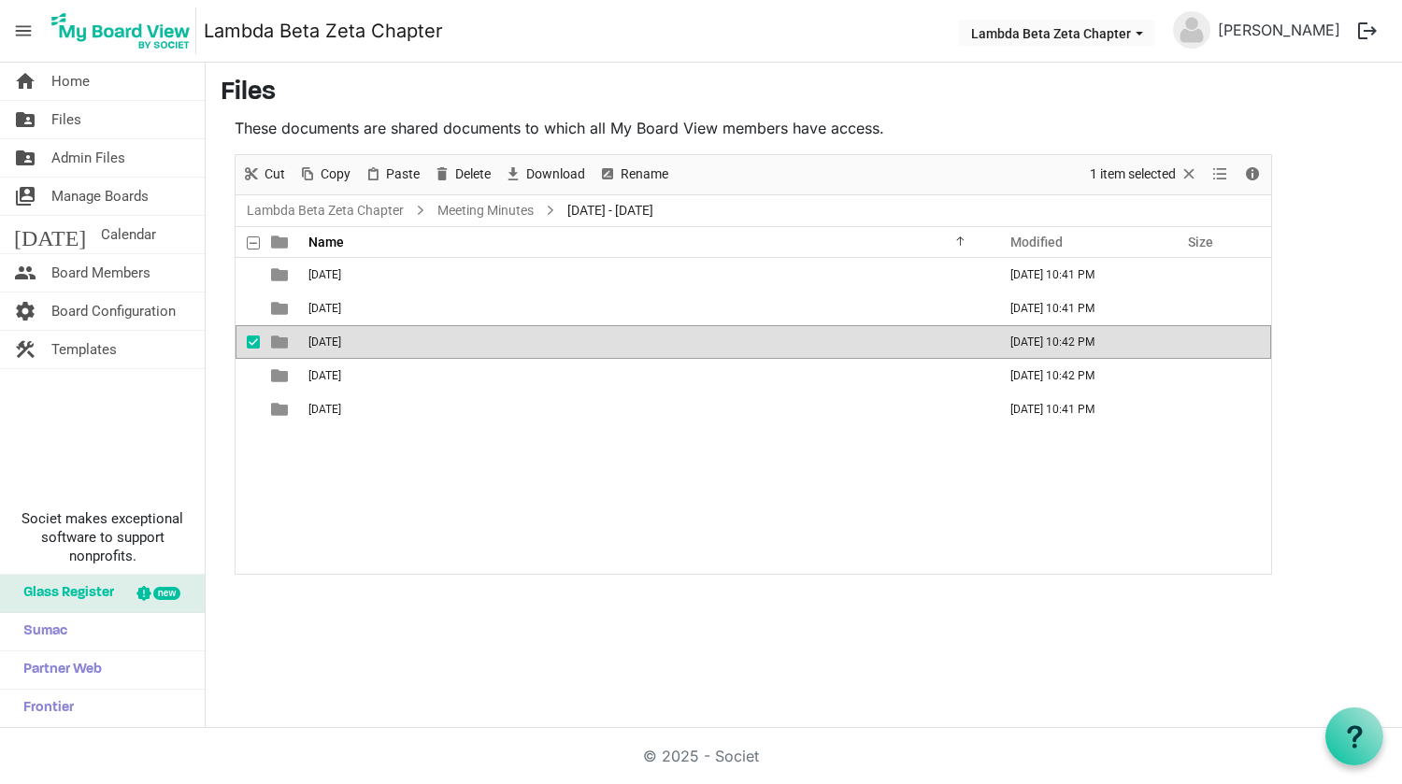
click at [210, 401] on main "Files These documents are shared documents to which all My Board View members h…" at bounding box center [804, 326] width 1197 height 527
click at [255, 337] on span "checkbox" at bounding box center [253, 342] width 13 height 13
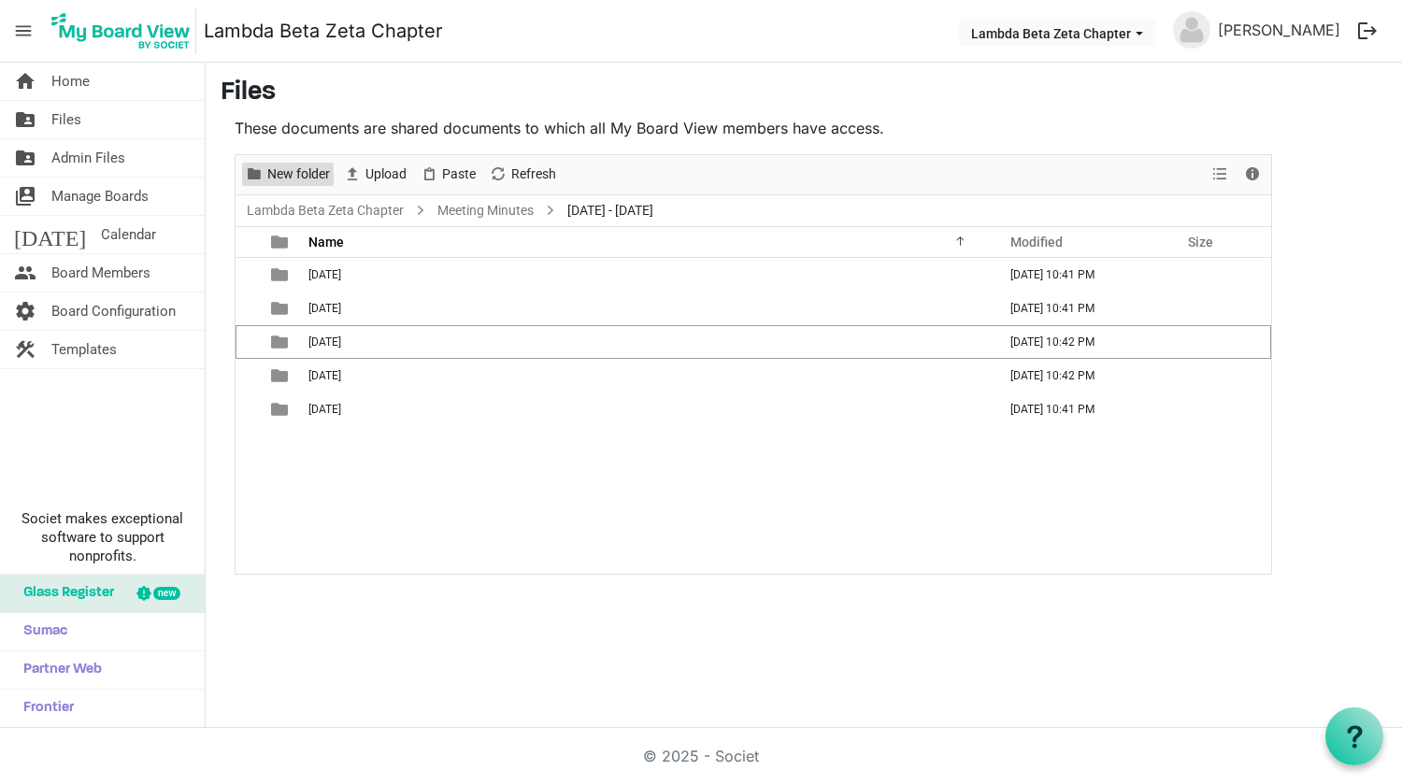
click at [296, 178] on span "New folder" at bounding box center [298, 174] width 66 height 23
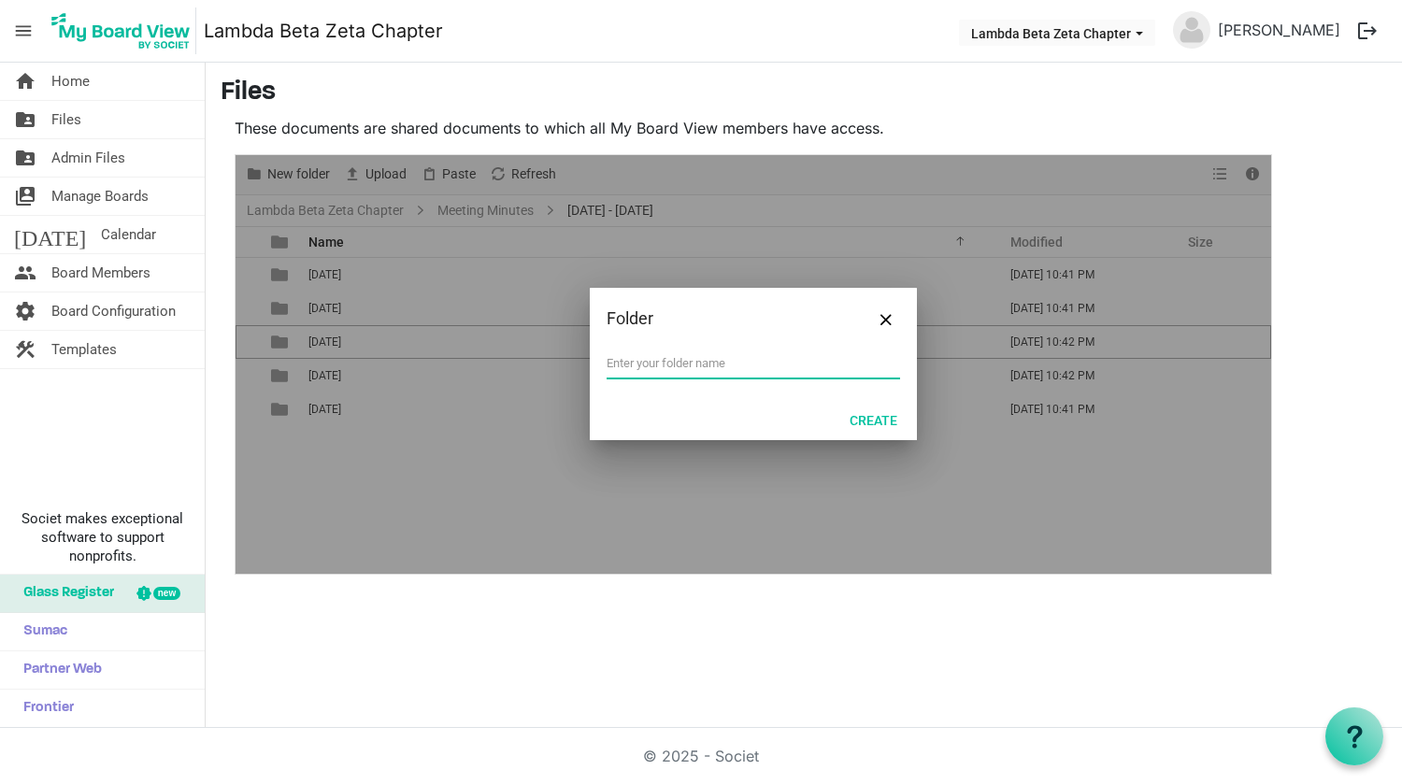
click at [667, 357] on input "text" at bounding box center [754, 364] width 294 height 28
type input "[DATE]"
click at [881, 413] on button "Create" at bounding box center [874, 420] width 72 height 26
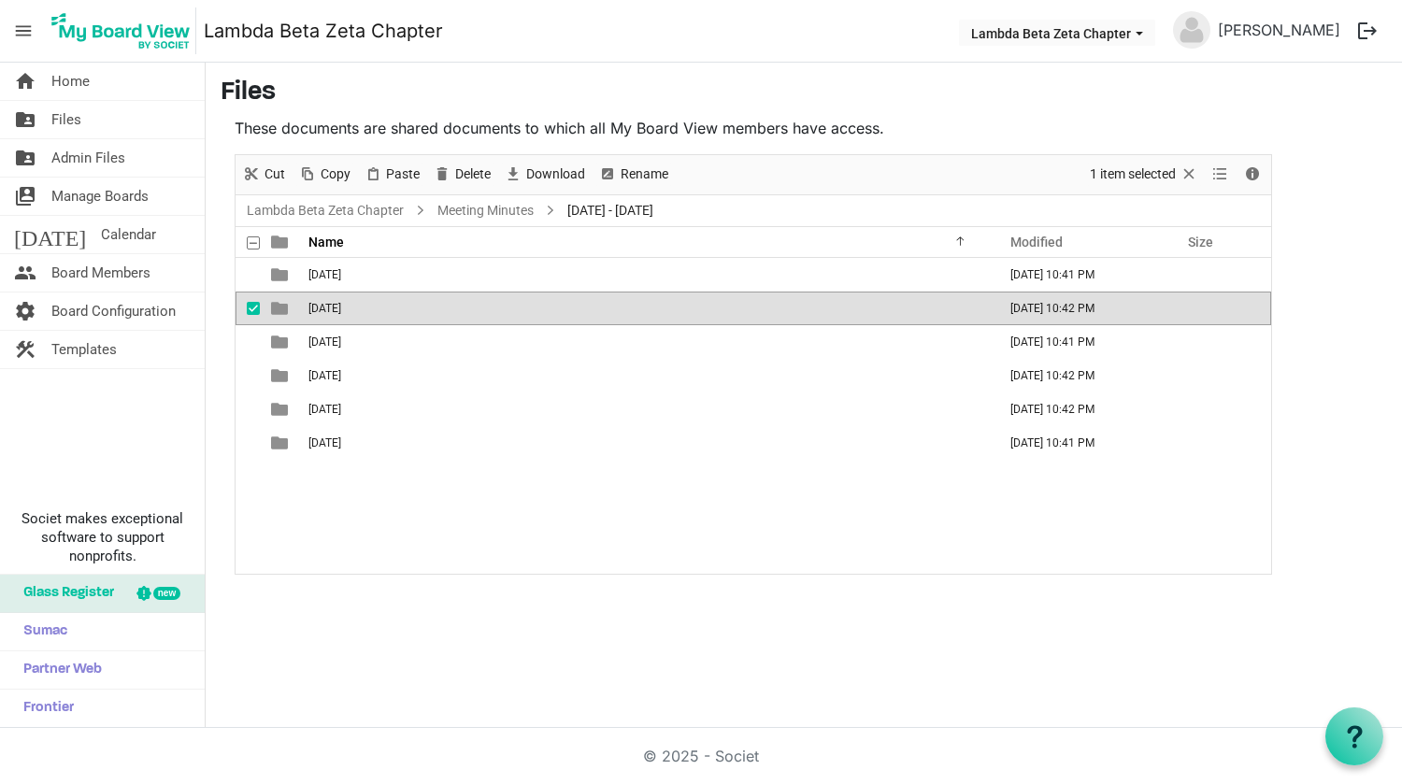
click at [206, 334] on main "Files These documents are shared documents to which all My Board View members h…" at bounding box center [804, 326] width 1197 height 527
click at [255, 308] on span "checkbox" at bounding box center [253, 308] width 13 height 13
